Goal: Transaction & Acquisition: Purchase product/service

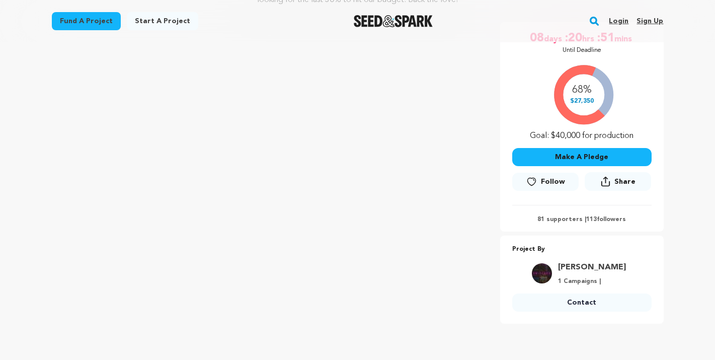
scroll to position [139, 0]
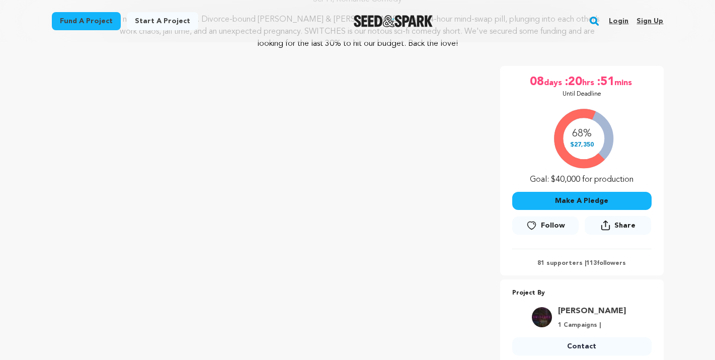
click at [561, 199] on button "Make A Pledge" at bounding box center [581, 201] width 139 height 18
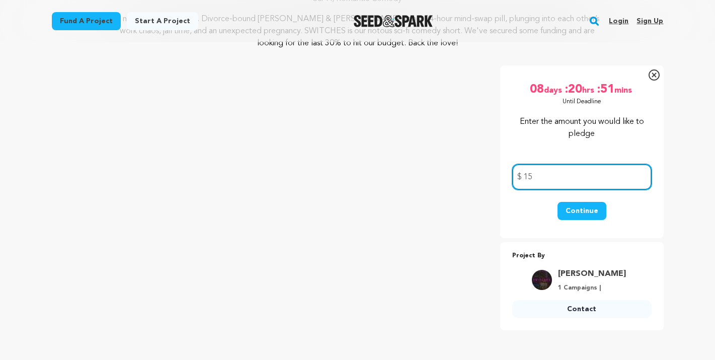
scroll to position [180, 0]
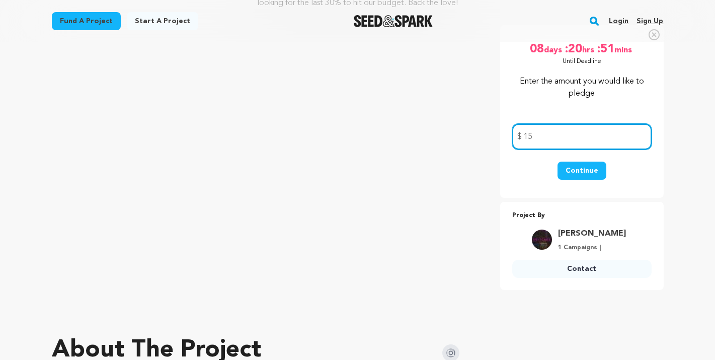
type input "15"
click at [579, 174] on button "Continue" at bounding box center [581, 171] width 49 height 18
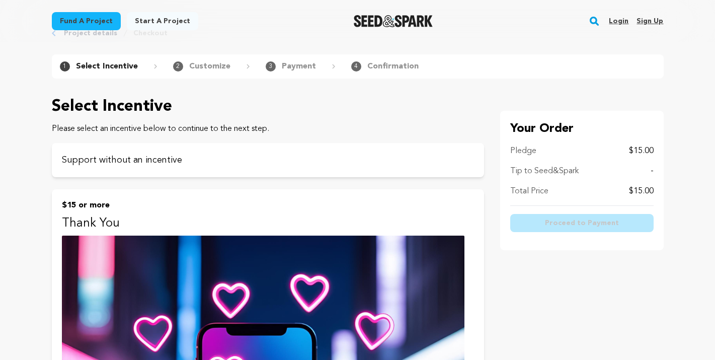
scroll to position [34, 0]
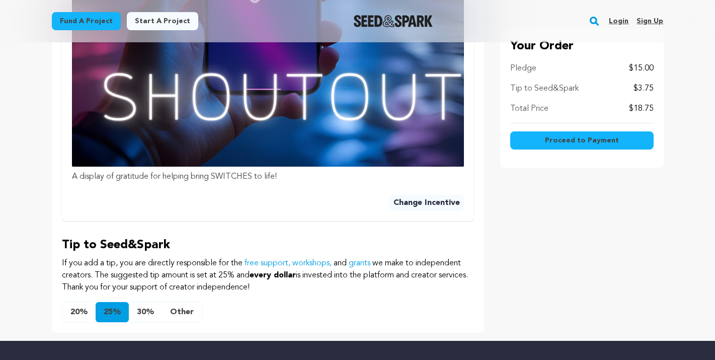
scroll to position [649, 0]
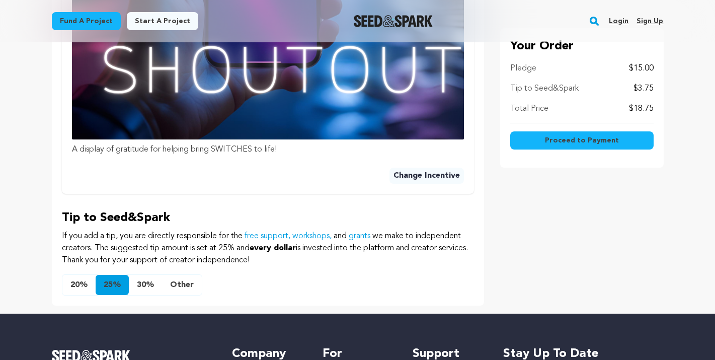
click at [79, 275] on button "20%" at bounding box center [78, 285] width 33 height 20
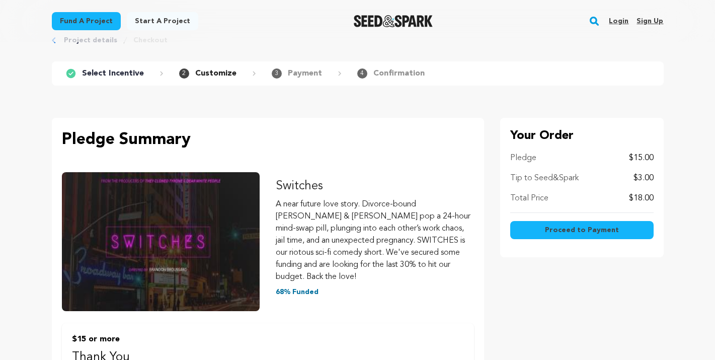
scroll to position [0, 0]
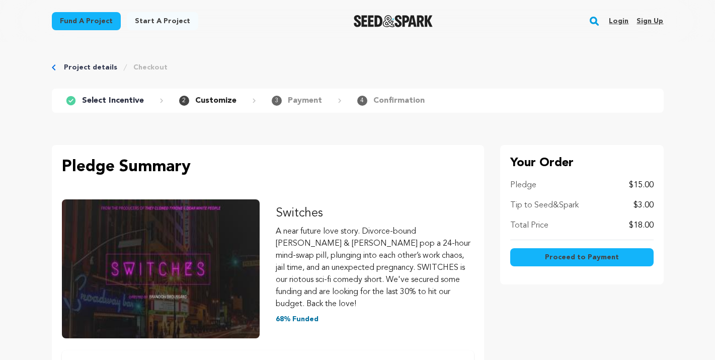
click at [583, 255] on span "Proceed to Payment" at bounding box center [582, 257] width 74 height 10
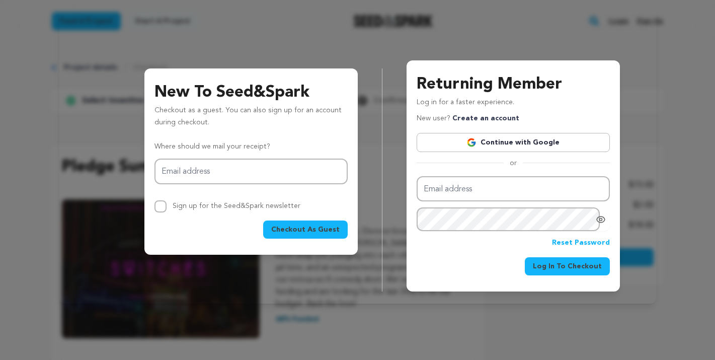
click at [531, 142] on link "Continue with Google" at bounding box center [513, 142] width 193 height 19
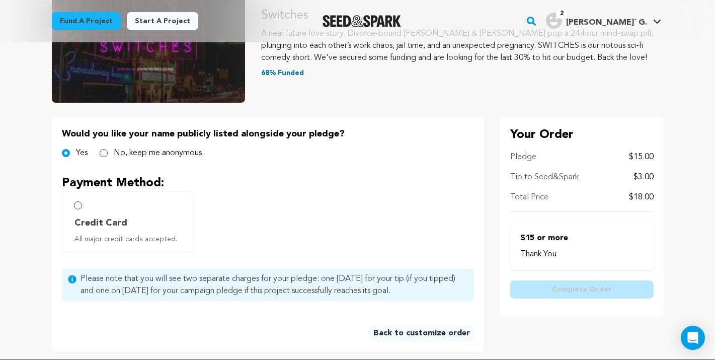
scroll to position [147, 0]
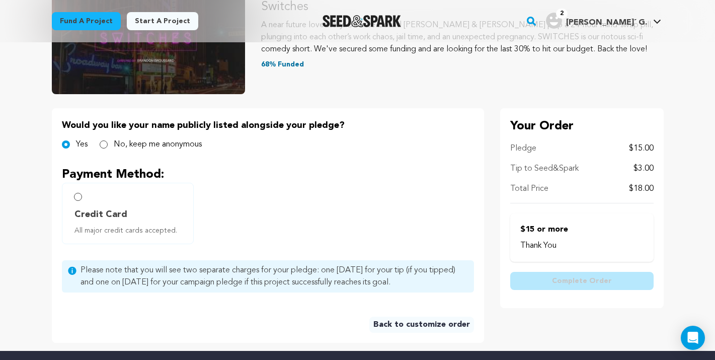
click at [77, 201] on label "Credit Card All major credit cards accepted." at bounding box center [128, 213] width 132 height 61
radio input "true"
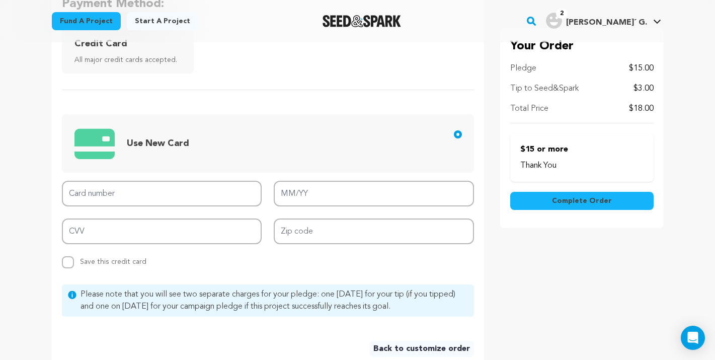
scroll to position [320, 0]
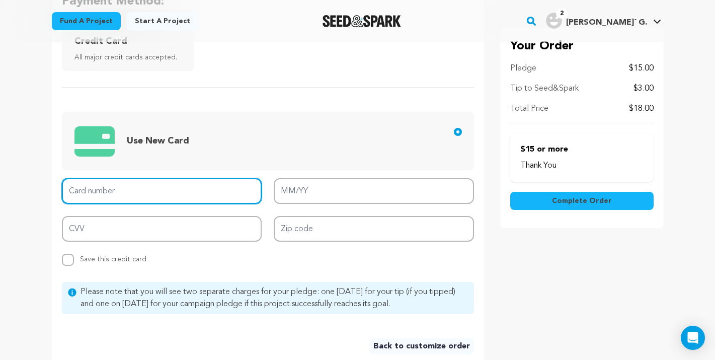
click at [177, 200] on input "Card number" at bounding box center [162, 191] width 200 height 26
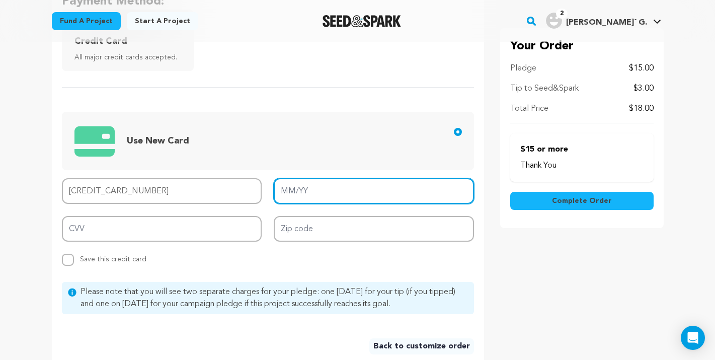
type input "4264 5102 1041 1899"
type input "09/26"
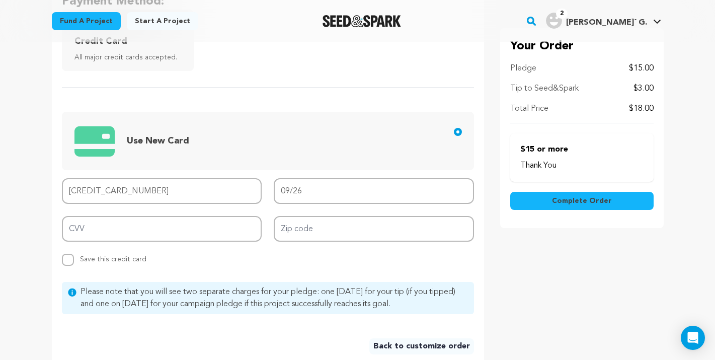
type input "267"
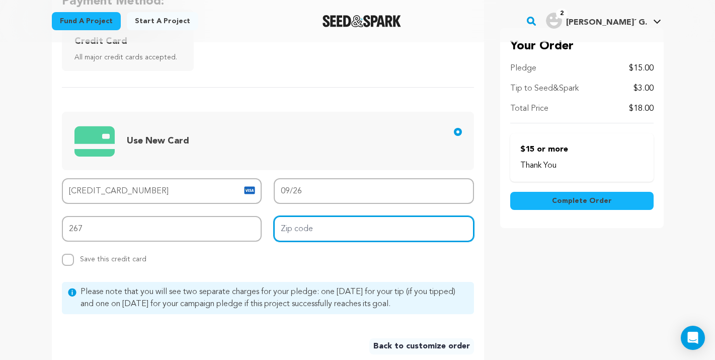
click at [383, 232] on input "Zip code" at bounding box center [374, 229] width 200 height 26
type input "90044"
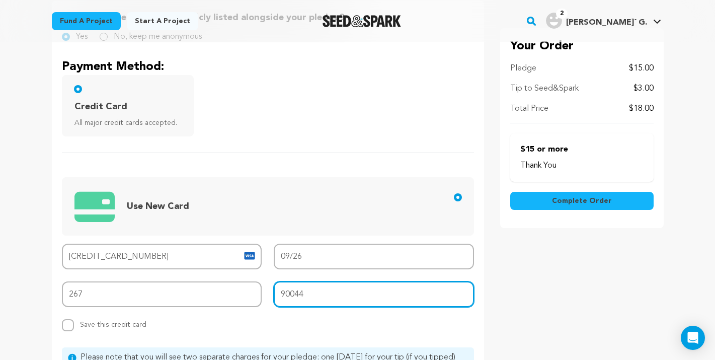
scroll to position [223, 0]
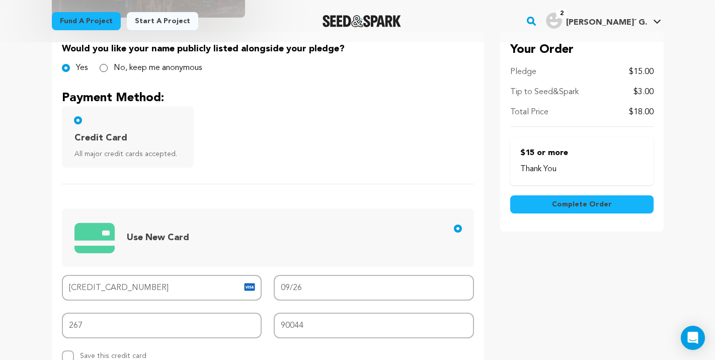
click at [576, 207] on span "Complete Order" at bounding box center [582, 204] width 60 height 10
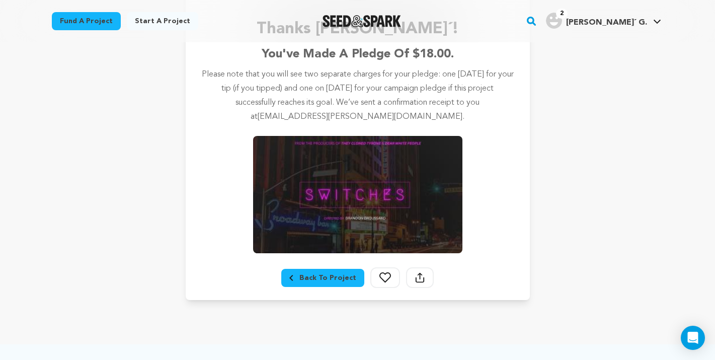
scroll to position [182, 0]
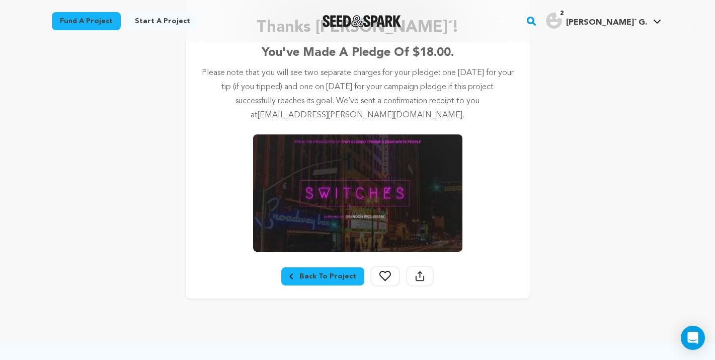
click at [340, 274] on div "Back To Project" at bounding box center [322, 276] width 67 height 10
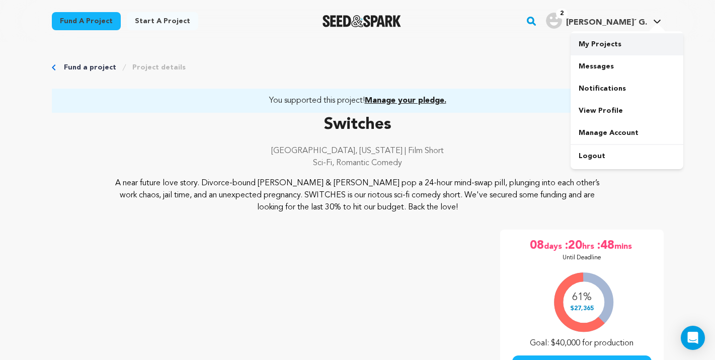
click at [588, 45] on link "My Projects" at bounding box center [627, 44] width 113 height 22
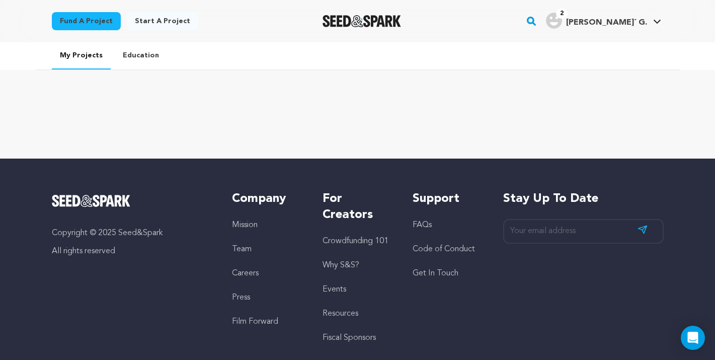
click at [562, 20] on img "Shawnee´ G.'s Profile" at bounding box center [554, 21] width 16 height 16
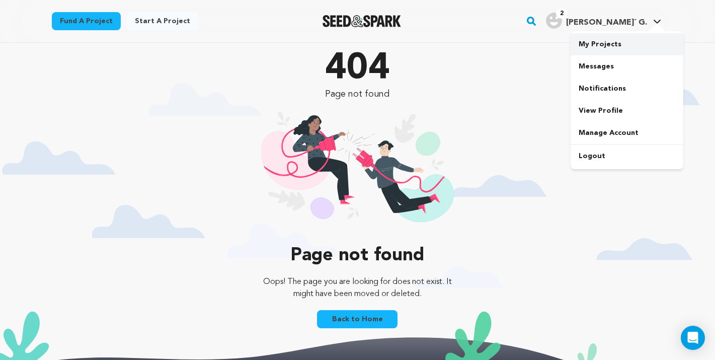
click at [595, 43] on link "My Projects" at bounding box center [627, 44] width 113 height 22
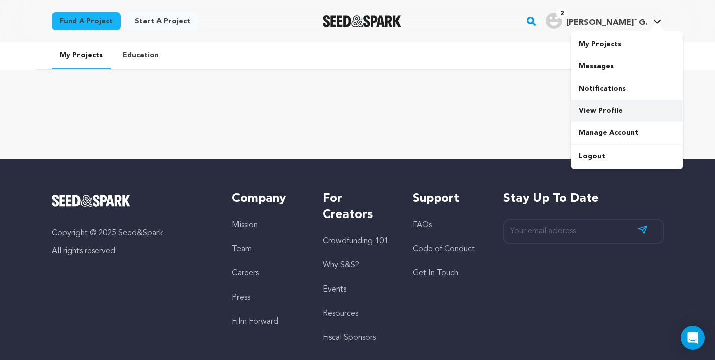
click at [601, 109] on link "View Profile" at bounding box center [627, 111] width 113 height 22
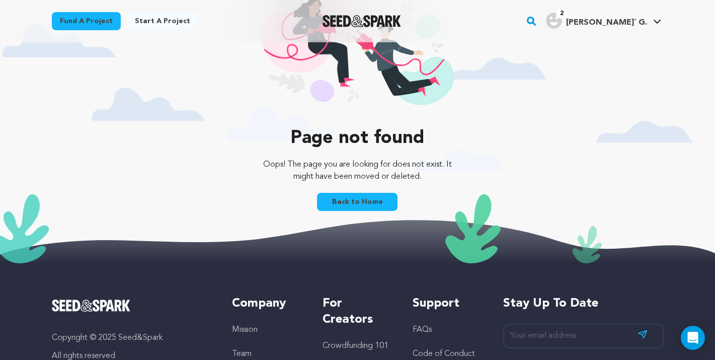
scroll to position [123, 0]
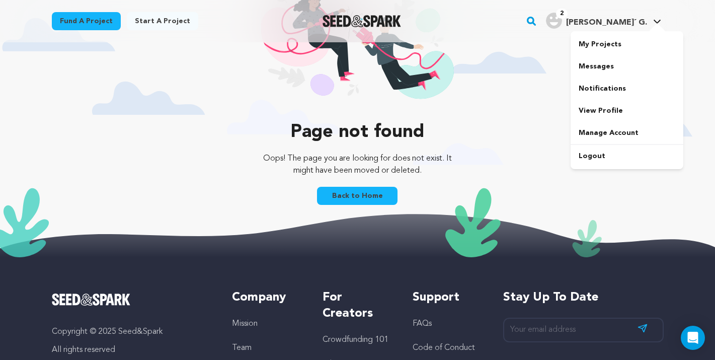
click at [660, 22] on icon at bounding box center [657, 21] width 8 height 5
